Goal: Information Seeking & Learning: Find specific fact

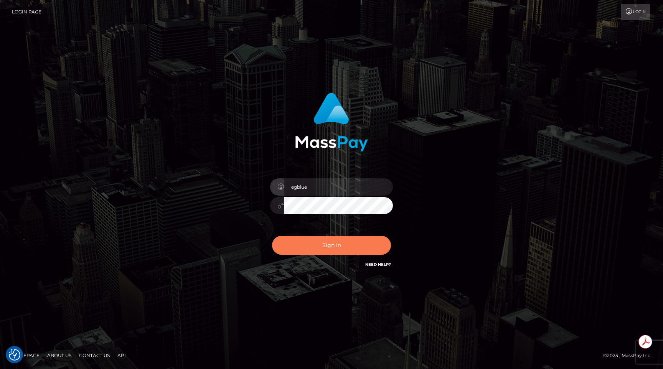
click at [331, 248] on button "Sign in" at bounding box center [331, 245] width 119 height 19
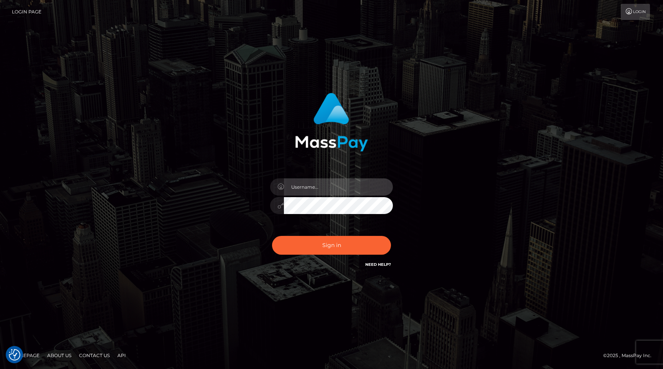
type input "egblue"
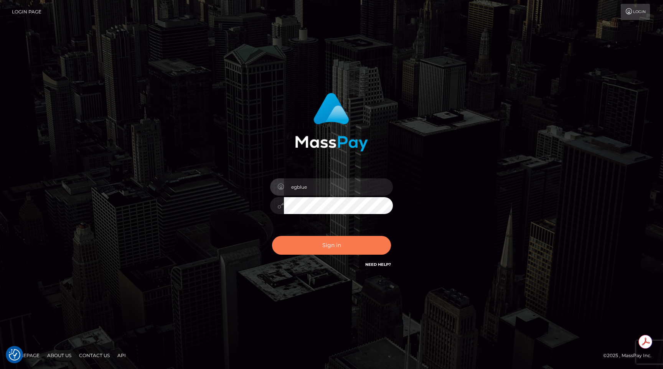
click at [331, 248] on button "Sign in" at bounding box center [331, 245] width 119 height 19
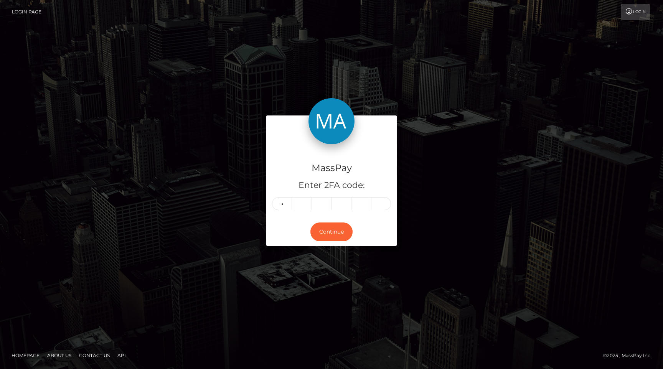
type input "1"
type input "8"
type input "6"
type input "5"
type input "8"
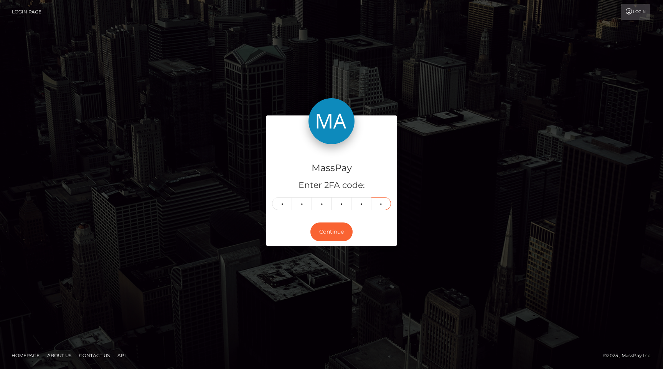
type input "9"
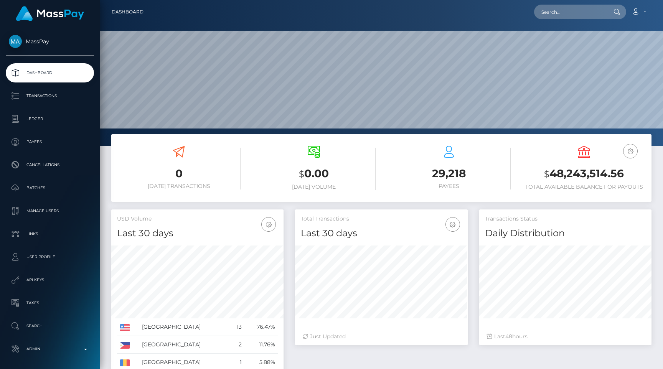
scroll to position [136, 172]
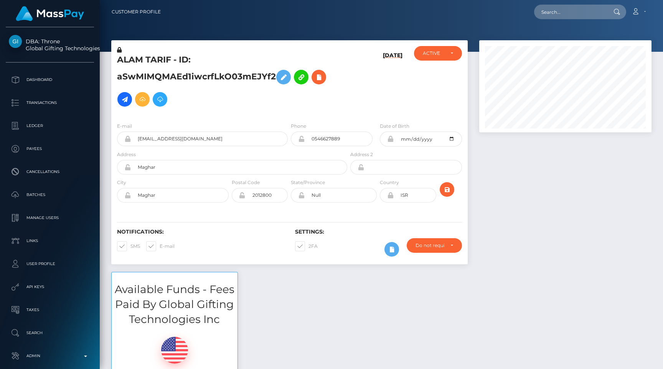
scroll to position [92, 172]
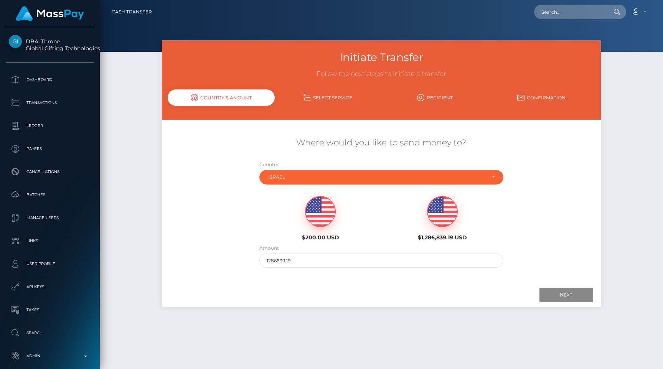
click at [321, 208] on img at bounding box center [321, 212] width 30 height 31
type input "200"
click at [575, 298] on input "Next" at bounding box center [567, 295] width 54 height 15
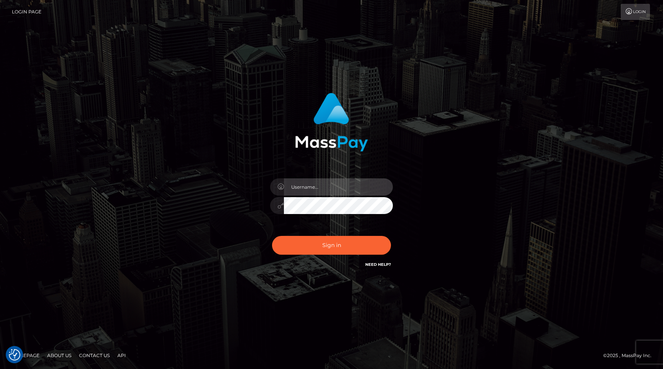
type input "egblue"
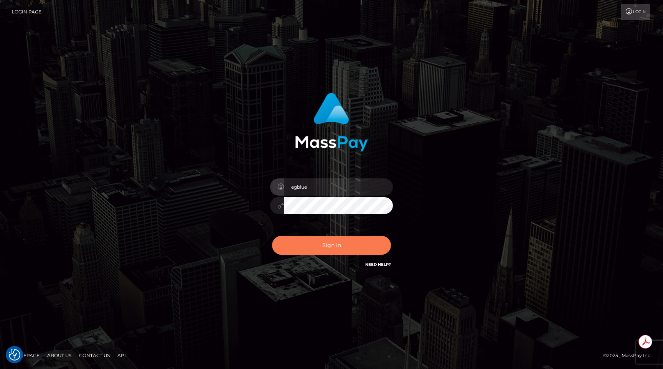
click at [354, 247] on button "Sign in" at bounding box center [331, 245] width 119 height 19
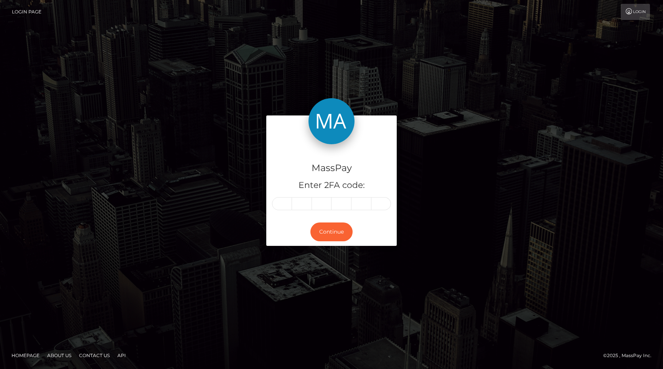
click at [284, 203] on input "text" at bounding box center [282, 203] width 20 height 13
type input "2"
type input "4"
type input "5"
type input "4"
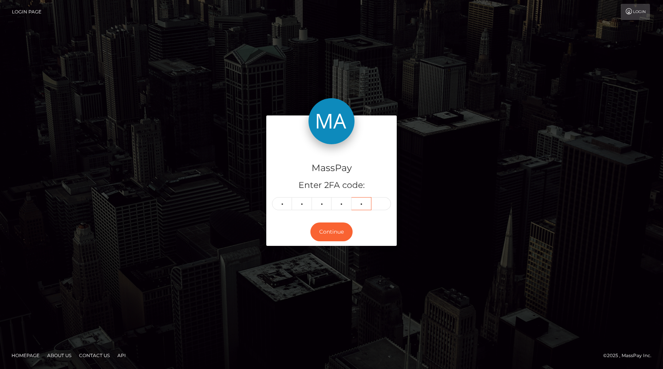
type input "4"
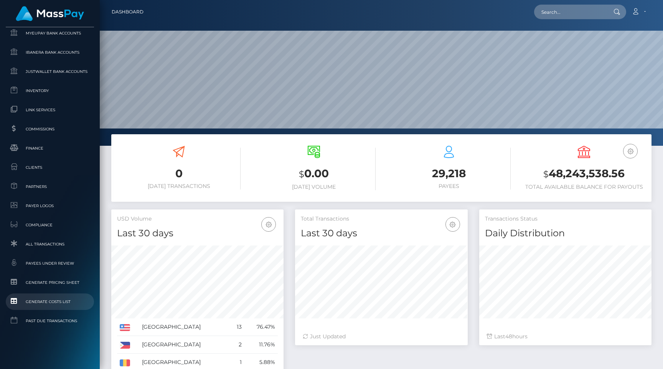
scroll to position [136, 172]
click at [51, 243] on span "All Transactions" at bounding box center [50, 244] width 82 height 9
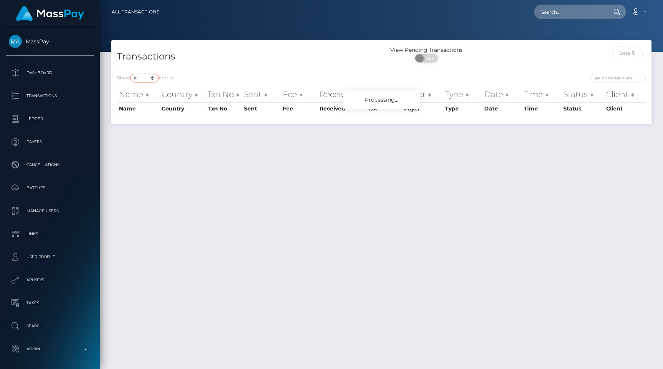
click at [144, 77] on select "10 25 50 100 250 500 1,000 3,500 All" at bounding box center [144, 78] width 29 height 9
select select "250"
click at [131, 74] on select "10 25 50 100 250 500 1,000 3,500 All" at bounding box center [144, 78] width 29 height 9
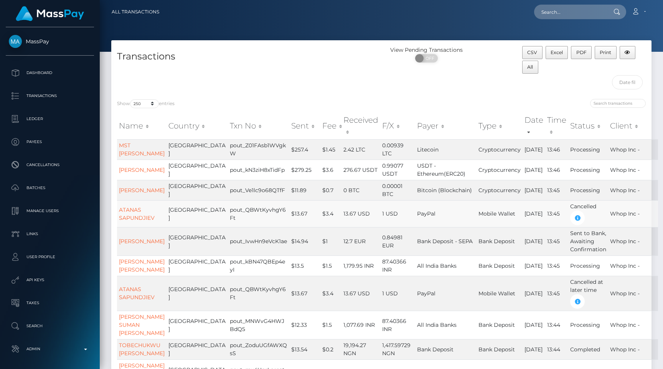
click at [258, 217] on td "pout_QBWtKyvhgY6Ft" at bounding box center [258, 213] width 61 height 27
click at [568, 20] on div "Loading... Loading... Account Edit Profile Logout" at bounding box center [408, 12] width 486 height 16
click at [570, 13] on input "text" at bounding box center [570, 12] width 72 height 15
paste input "fe6cf56e-ca7b-11ef-849e-06ce86a8d643"
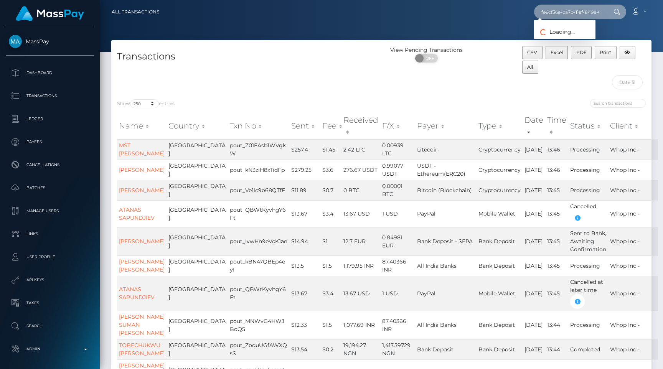
scroll to position [0, 38]
type input "fe6cf56e-ca7b-11ef-849e-06ce86a8d643"
click at [583, 36] on link "ALAM TARIF" at bounding box center [564, 40] width 61 height 14
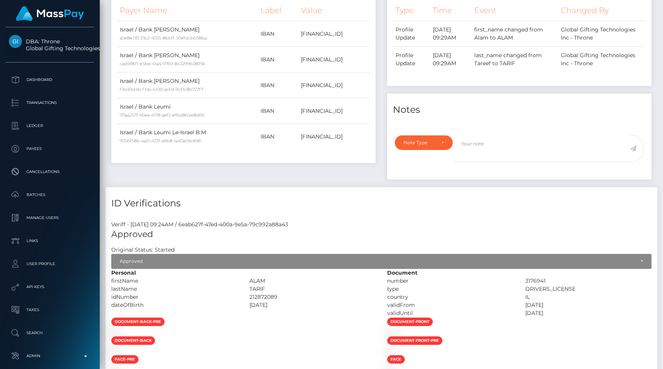
scroll to position [685, 0]
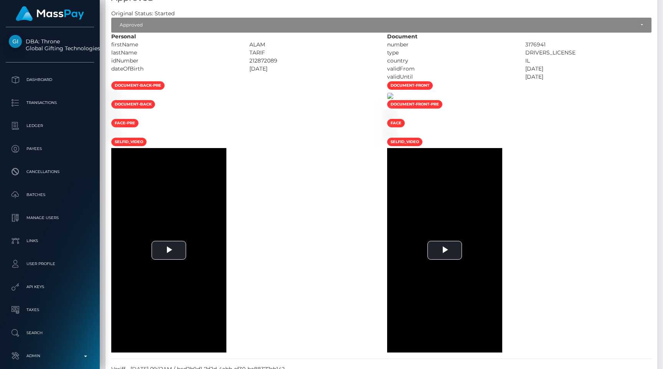
click at [394, 99] on img at bounding box center [390, 96] width 6 height 6
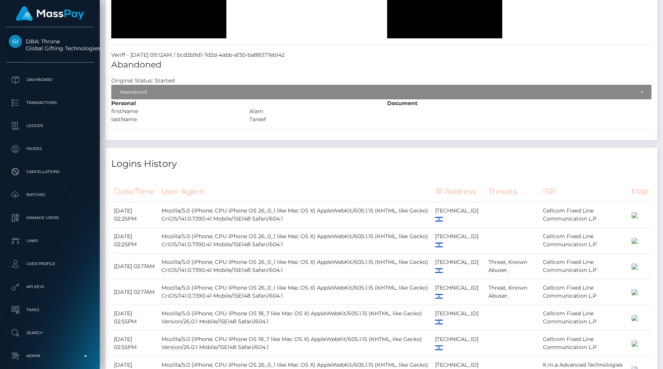
scroll to position [1157, 0]
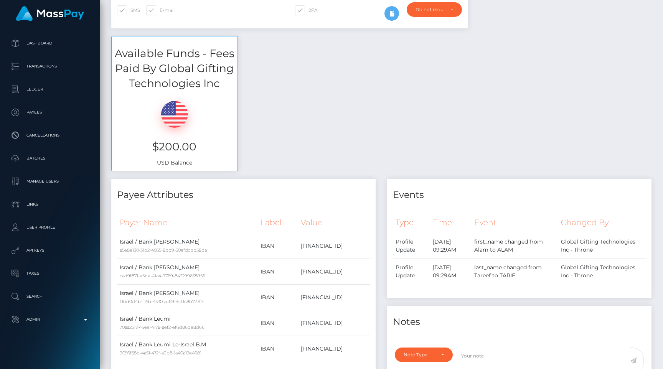
scroll to position [0, 0]
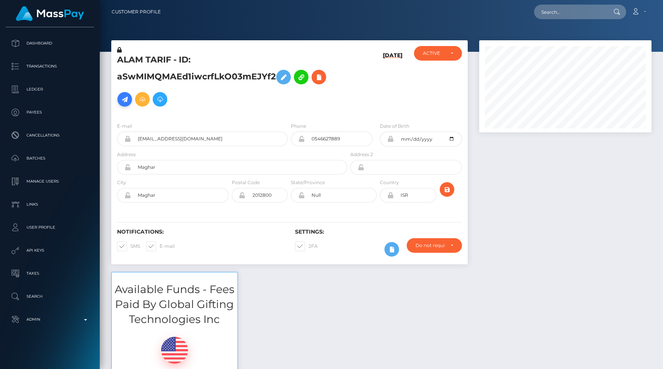
click at [124, 99] on icon at bounding box center [124, 100] width 9 height 10
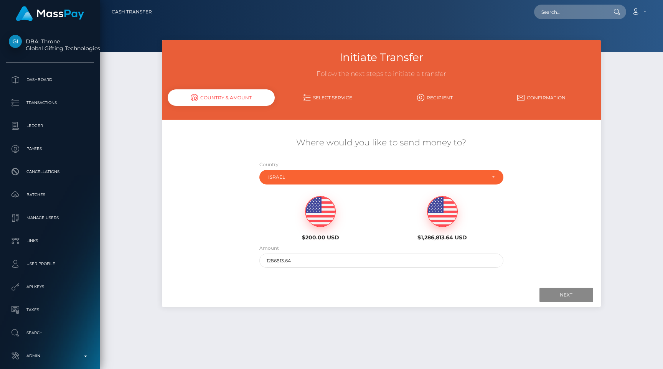
click at [313, 208] on img at bounding box center [321, 212] width 30 height 31
type input "200"
click at [590, 301] on input "Next" at bounding box center [567, 295] width 54 height 15
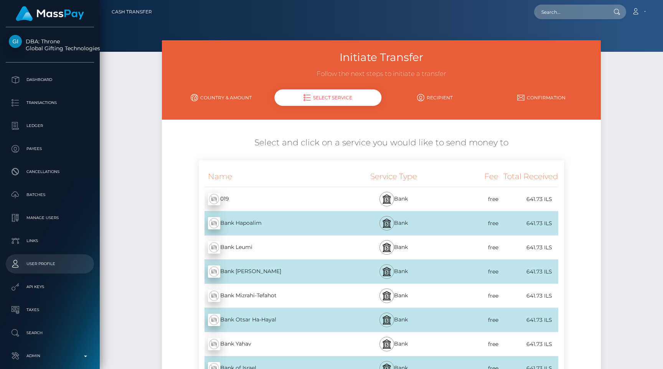
scroll to position [36, 0]
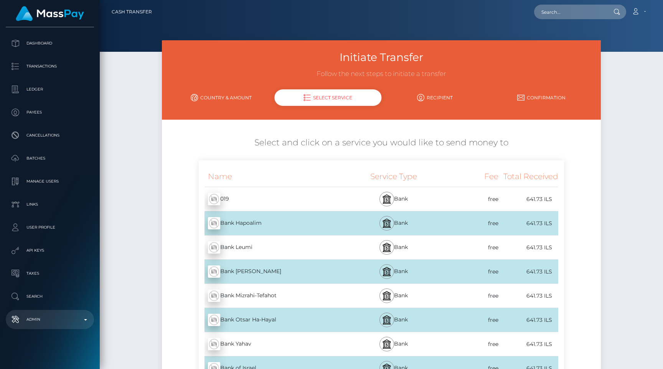
click at [50, 319] on p "Admin" at bounding box center [50, 320] width 82 height 12
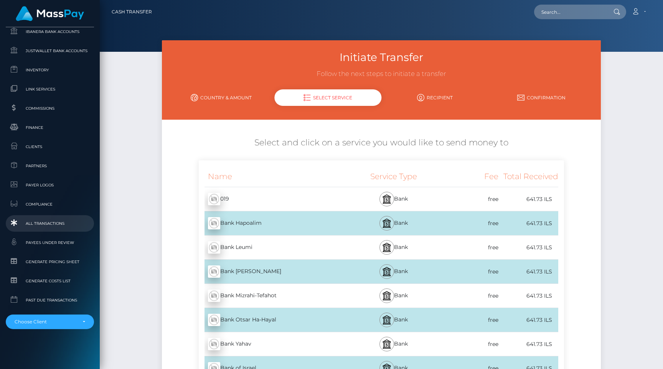
click at [51, 223] on span "All Transactions" at bounding box center [50, 223] width 82 height 9
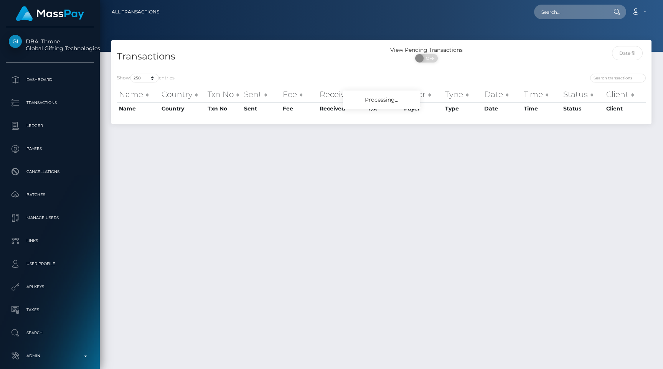
select select "250"
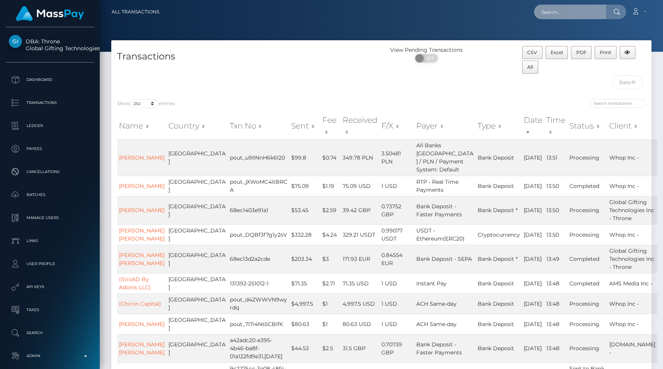
click at [581, 12] on input "text" at bounding box center [570, 12] width 72 height 15
paste input "a1c54de9-9e27-11f0-bd85-0694aced620b"
type input "a1c54de9-9e27-11f0-bd85-0694aced620b"
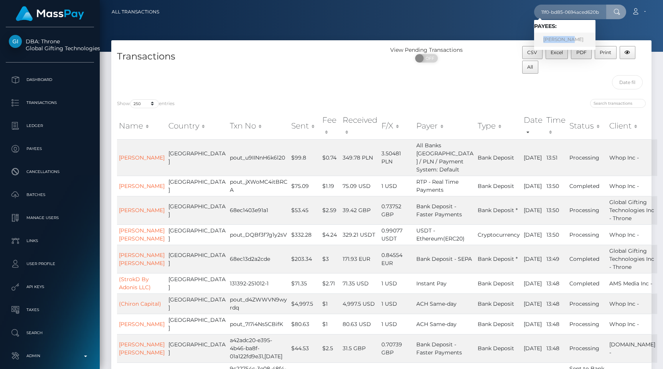
scroll to position [0, 0]
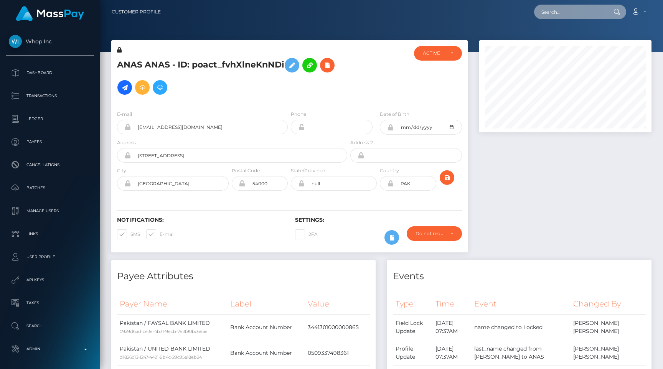
click at [571, 6] on input "text" at bounding box center [570, 12] width 72 height 15
paste input "30640a58-1a07-4112-8732-2af6b5c86143"
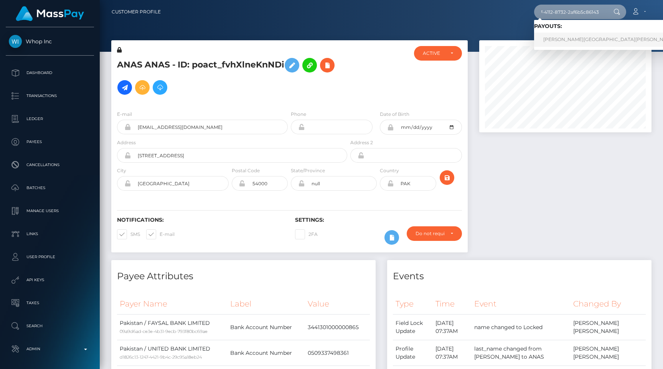
type input "30640a58-1a07-4112-8732-2af6b5c86143"
click at [571, 40] on link "DINH THI DINH (ICF Technology, Inc. - )" at bounding box center [637, 40] width 206 height 14
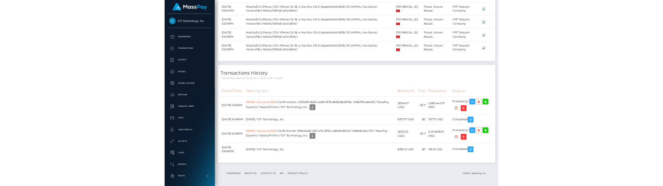
scroll to position [871, 0]
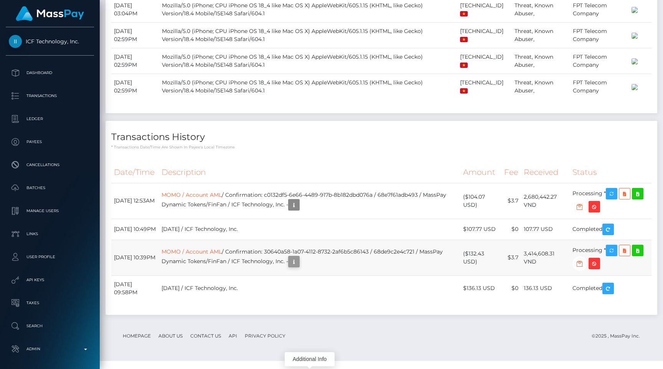
click at [299, 267] on icon "button" at bounding box center [293, 262] width 9 height 10
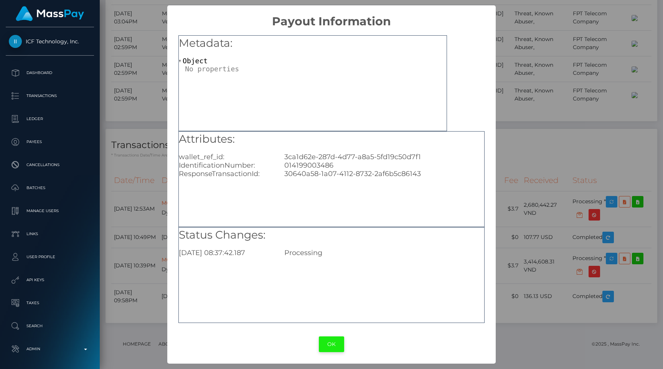
click at [335, 344] on button "OK" at bounding box center [331, 345] width 25 height 16
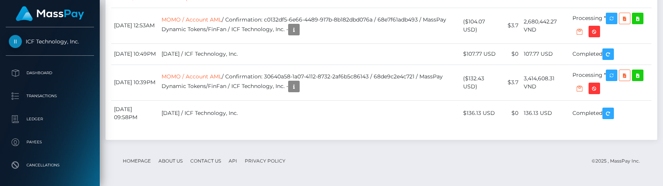
scroll to position [997, 0]
click at [614, 80] on icon "button" at bounding box center [611, 76] width 9 height 10
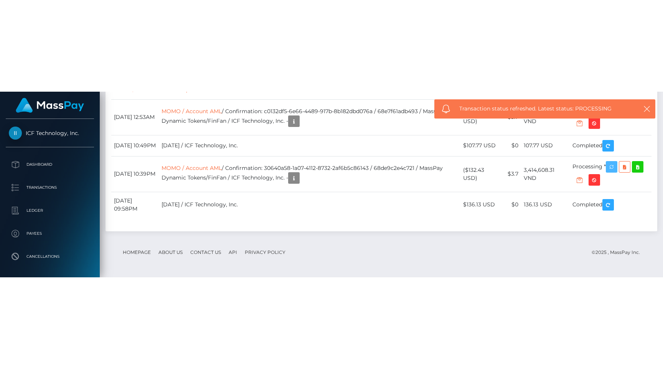
scroll to position [871, 0]
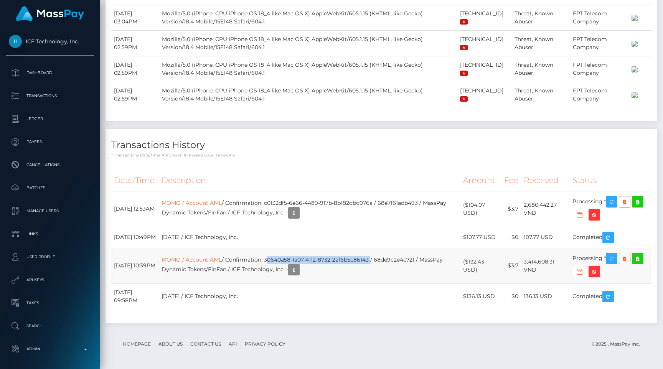
drag, startPoint x: 385, startPoint y: 261, endPoint x: 281, endPoint y: 259, distance: 104.1
click at [281, 259] on td "MOMO / Account AML / Confirmation: 30640a58-1a07-4112-8732-2af6b5c86143 / 68de9…" at bounding box center [310, 266] width 302 height 36
copy td "30640a58-1a07-4112-8732-2af6b5c86143"
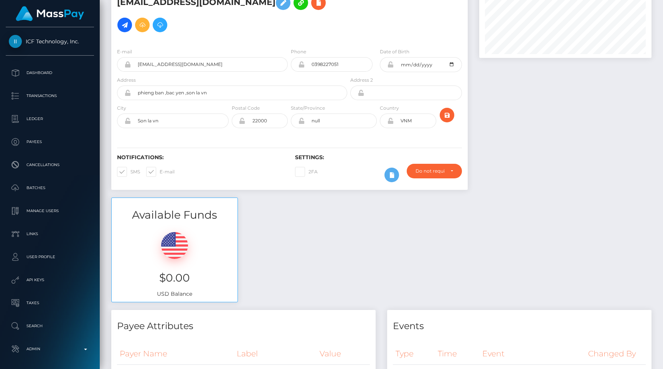
scroll to position [0, 0]
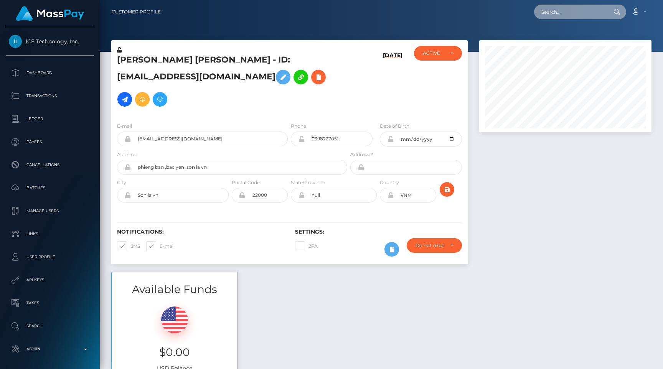
click at [589, 10] on input "text" at bounding box center [570, 12] width 72 height 15
paste input "a729cc72-6411-4cd9-8b77-e631b2332a98"
type input "a729cc72-6411-4cd9-8b77-e631b2332a98"
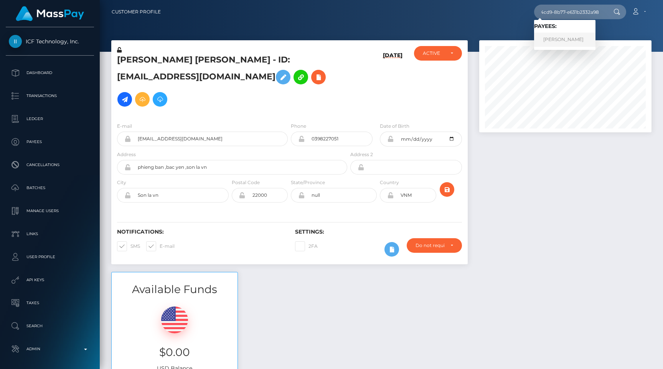
click at [562, 38] on link "MARGHERITA SABBI" at bounding box center [564, 40] width 61 height 14
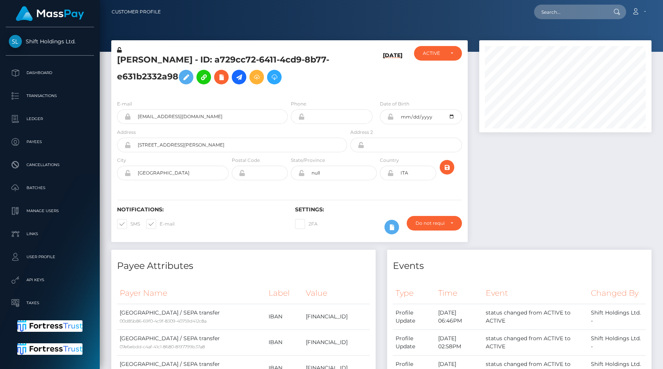
scroll to position [92, 172]
click at [177, 83] on h5 "[PERSON_NAME] - ID: a729cc72-6411-4cd9-8b77-e631b2332a98" at bounding box center [230, 71] width 226 height 34
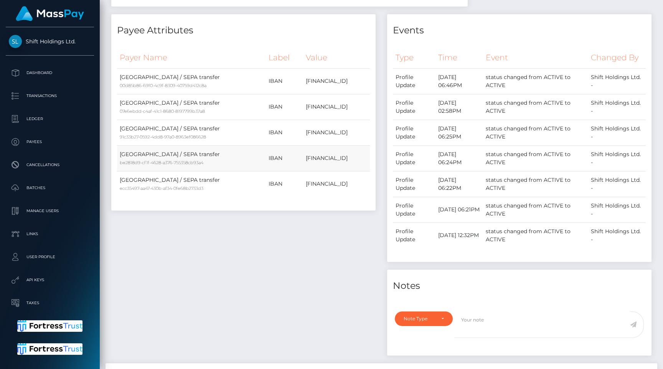
scroll to position [452, 0]
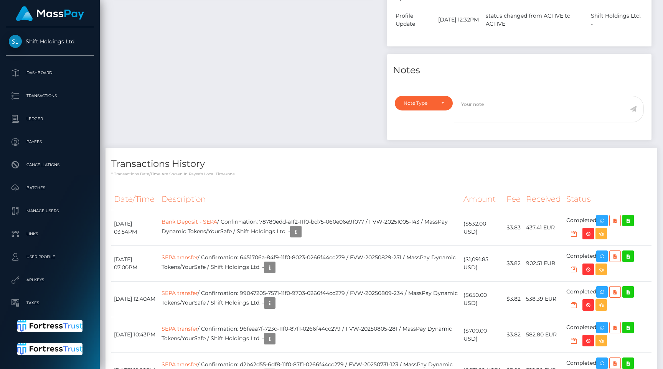
click at [289, 165] on h4 "Transactions History" at bounding box center [381, 163] width 541 height 13
click at [276, 263] on button "button" at bounding box center [270, 268] width 12 height 12
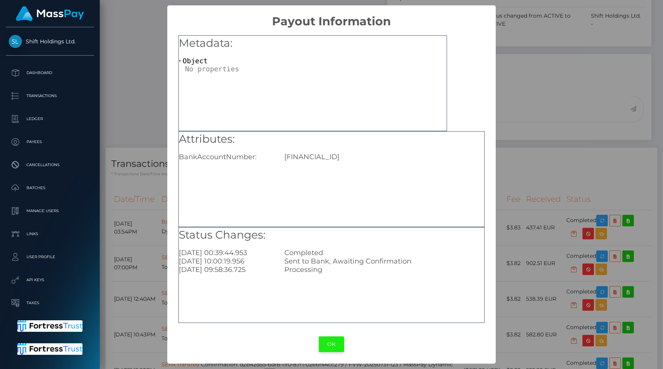
click at [332, 343] on button "OK" at bounding box center [331, 345] width 25 height 16
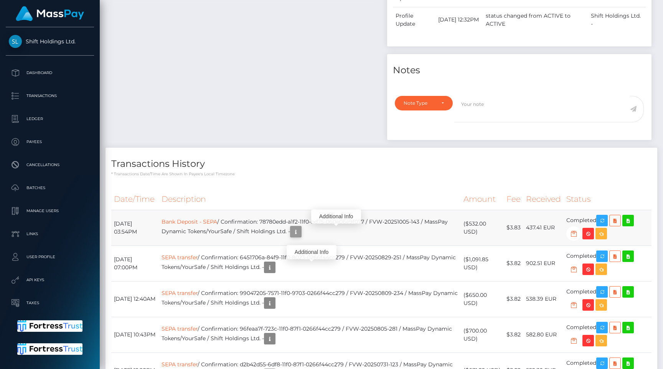
click at [301, 233] on icon "button" at bounding box center [295, 232] width 9 height 10
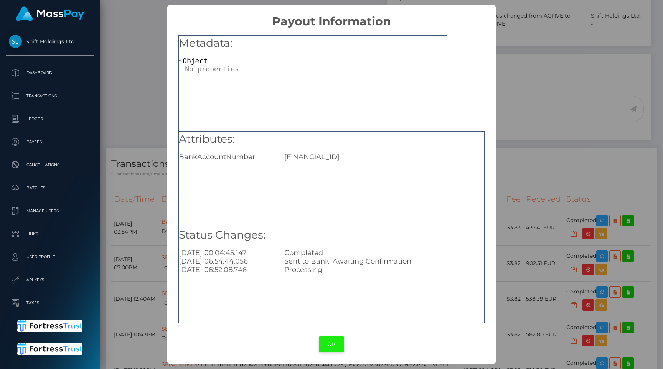
click at [324, 339] on button "OK" at bounding box center [331, 345] width 25 height 16
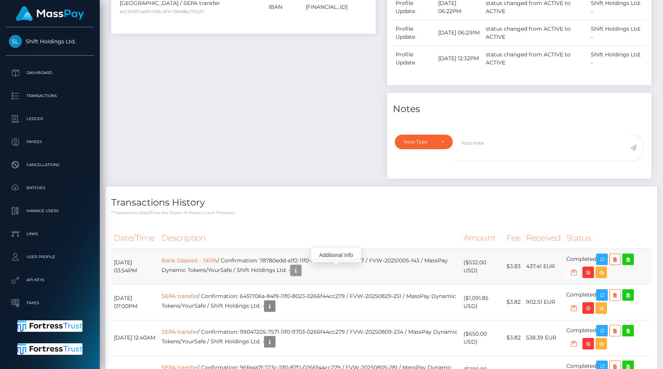
scroll to position [409, 0]
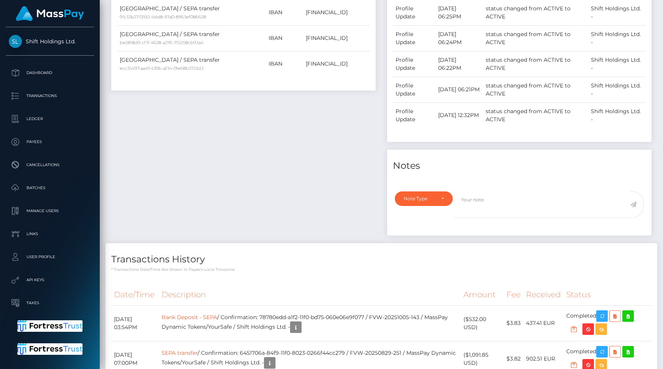
scroll to position [355, 0]
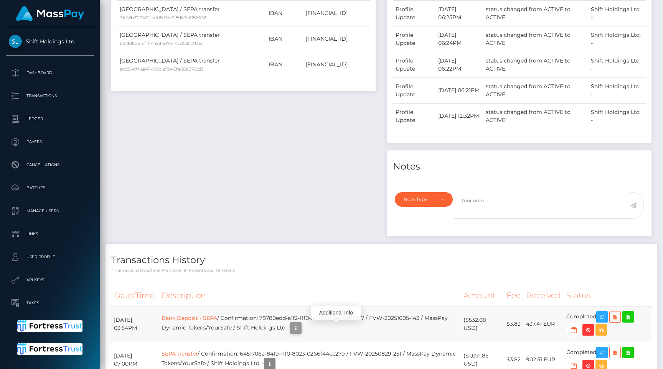
click at [302, 334] on button "button" at bounding box center [296, 329] width 12 height 12
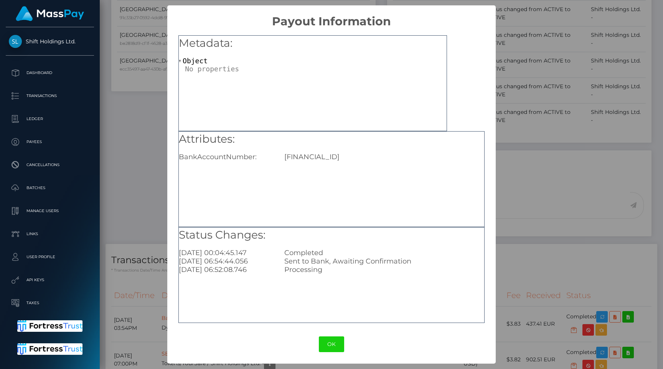
click at [314, 156] on div "IT54E0329601601000067254938" at bounding box center [384, 157] width 211 height 8
copy div "IT54E0329601601000067254938"
click at [330, 346] on button "OK" at bounding box center [331, 345] width 25 height 16
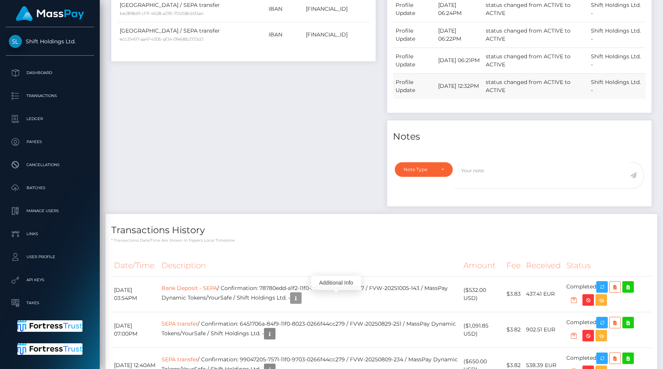
scroll to position [0, 0]
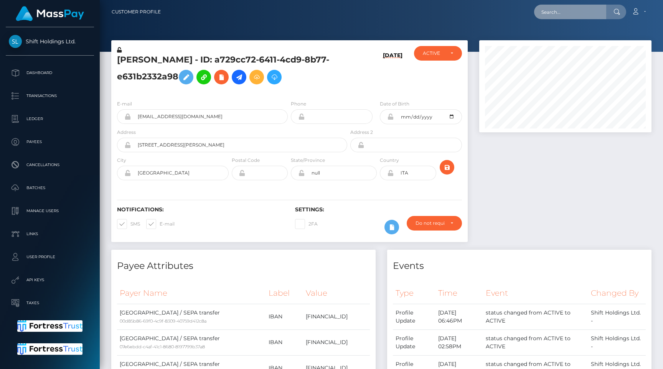
click at [576, 10] on input "text" at bounding box center [570, 12] width 72 height 15
paste input "0a350180-3068-499a-927d-95813e8275be"
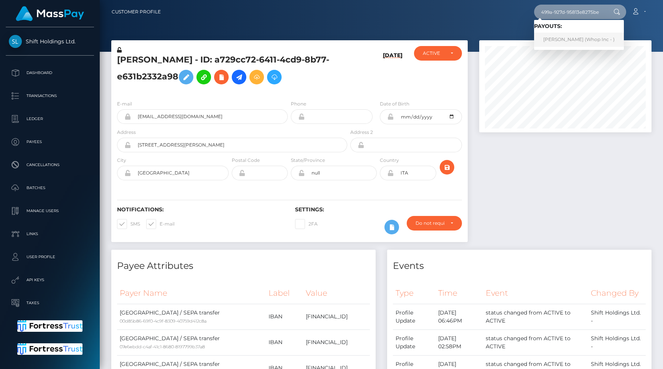
type input "0a350180-3068-499a-927d-95813e8275be"
click at [584, 39] on link "VILGOT GUSTAV KRAFT (Whop Inc - )" at bounding box center [579, 40] width 90 height 14
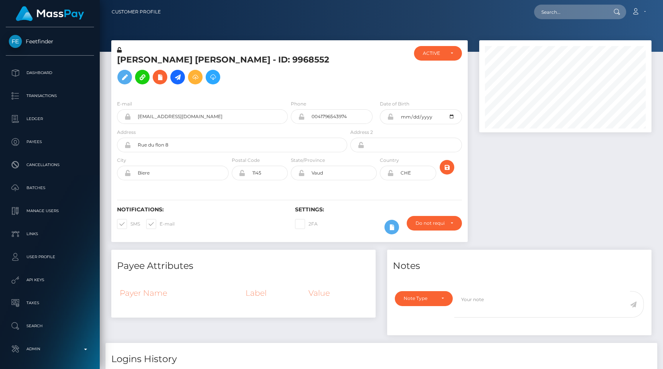
scroll to position [92, 172]
drag, startPoint x: 326, startPoint y: 127, endPoint x: 364, endPoint y: 127, distance: 38.0
click at [364, 124] on div "0041796543974" at bounding box center [332, 116] width 82 height 15
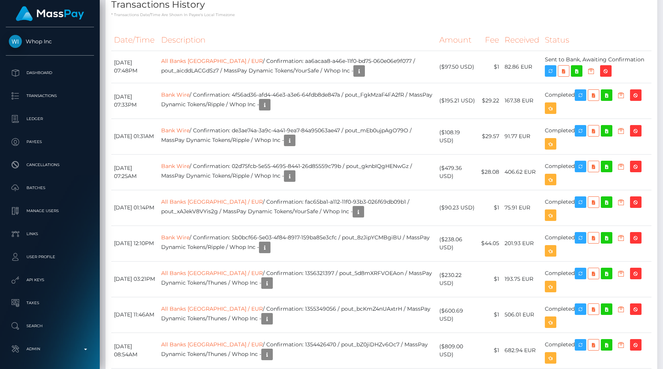
scroll to position [1128, 0]
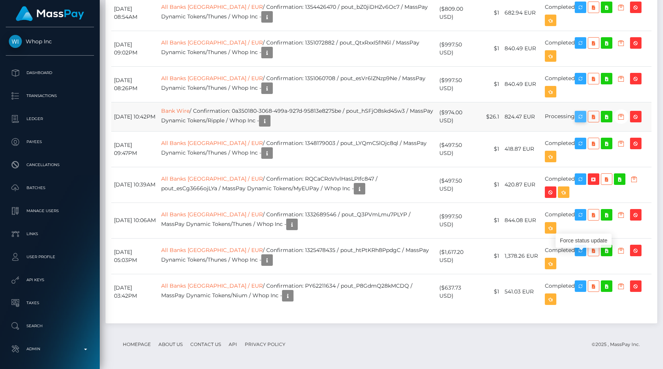
click at [581, 122] on icon "button" at bounding box center [580, 117] width 9 height 10
click at [359, 66] on td "All Banks Sweden / EUR / Confirmation: 1351072882 / pout_QtxRxxI5fIN6l / MassPa…" at bounding box center [298, 49] width 278 height 36
